Goal: Task Accomplishment & Management: Manage account settings

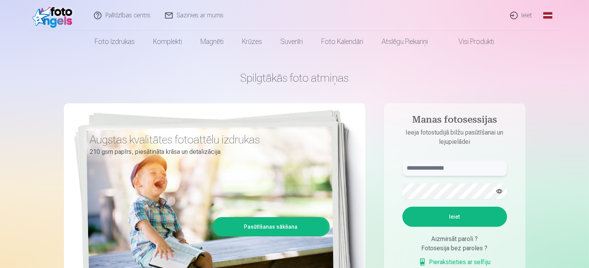
click at [450, 168] on input "text" at bounding box center [455, 167] width 105 height 15
type input "**********"
click at [462, 212] on button "Ieiet" at bounding box center [455, 216] width 105 height 20
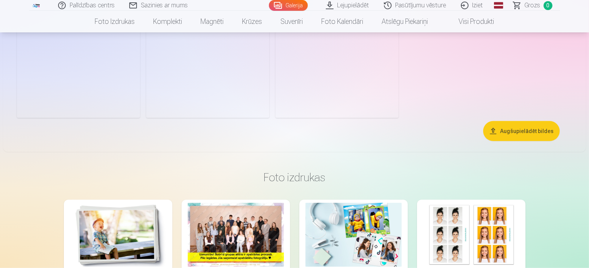
scroll to position [554, 0]
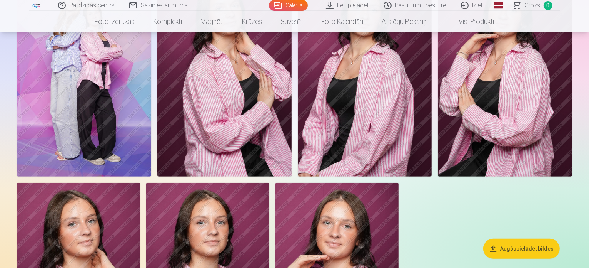
click at [292, 92] on img at bounding box center [224, 75] width 134 height 201
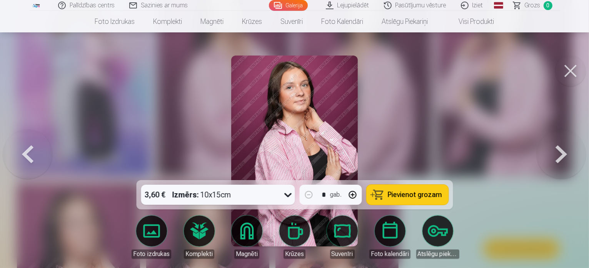
scroll to position [323, 0]
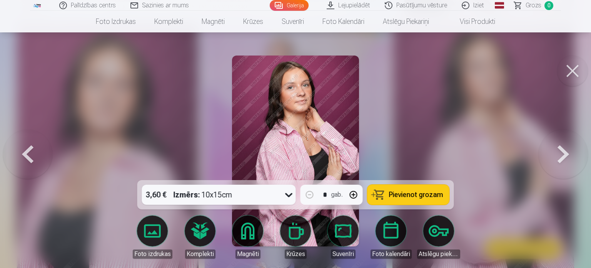
click at [572, 67] on button at bounding box center [572, 70] width 31 height 31
